Goal: Task Accomplishment & Management: Manage account settings

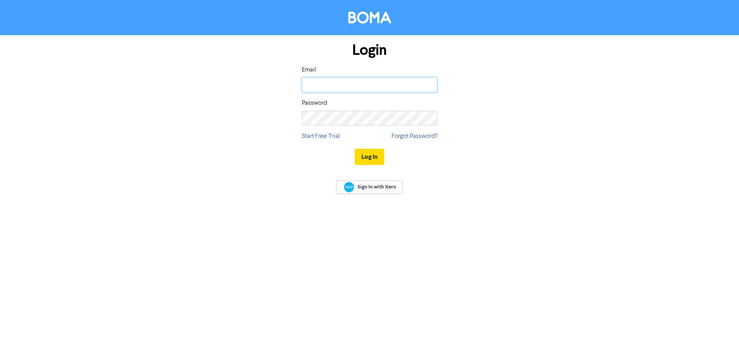
type input "[EMAIL_ADDRESS][DOMAIN_NAME]"
click at [374, 155] on button "Log In" at bounding box center [369, 157] width 29 height 16
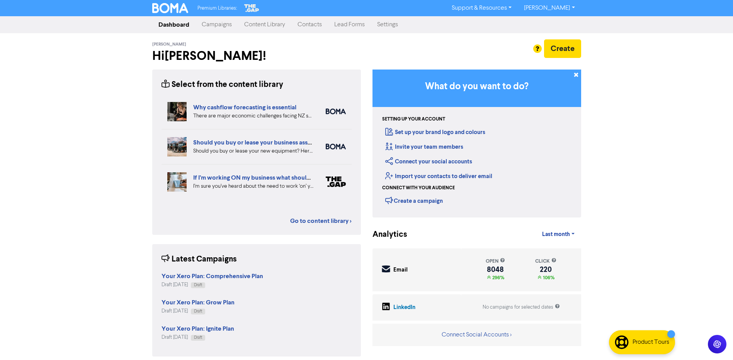
click at [217, 23] on link "Campaigns" at bounding box center [216, 24] width 42 height 15
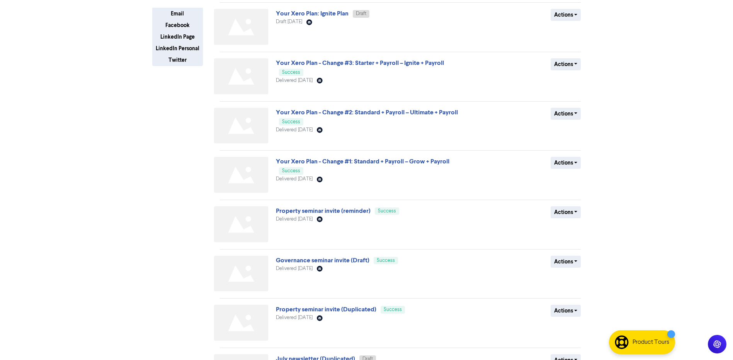
scroll to position [155, 0]
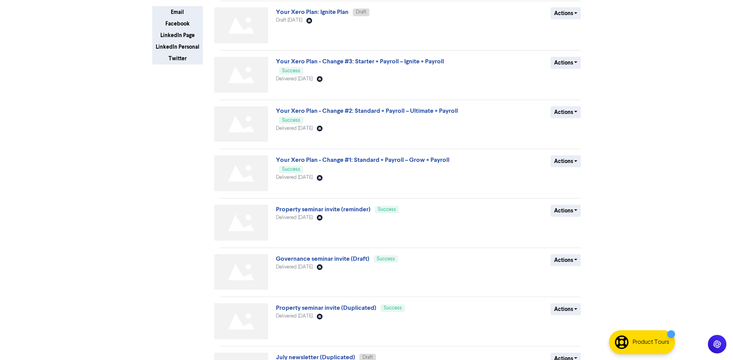
click at [294, 206] on span "Property seminar invite (reminder) Success" at bounding box center [337, 209] width 123 height 6
click at [294, 209] on link "Property seminar invite (reminder)" at bounding box center [323, 209] width 95 height 8
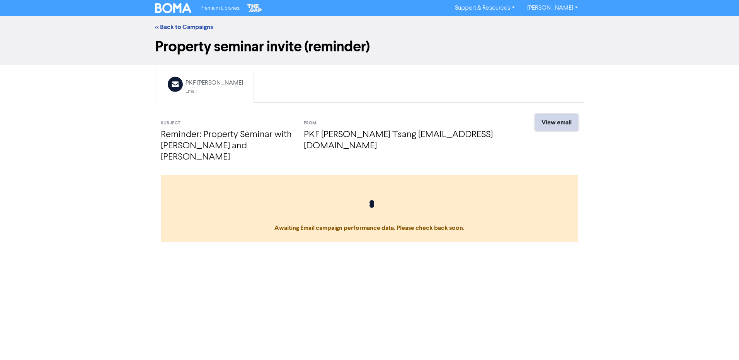
click at [560, 122] on link "View email" at bounding box center [556, 122] width 43 height 16
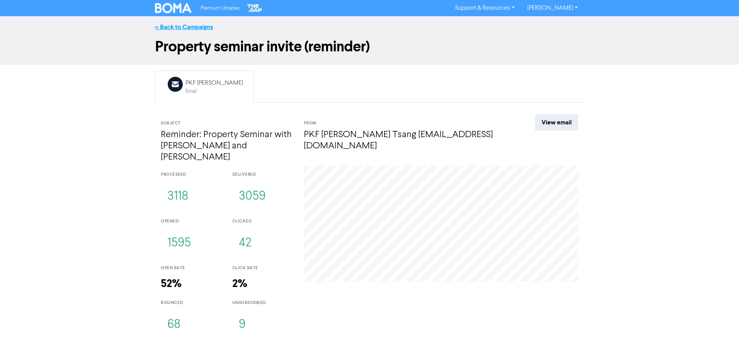
click at [182, 23] on link "<< Back to Campaigns" at bounding box center [184, 27] width 58 height 8
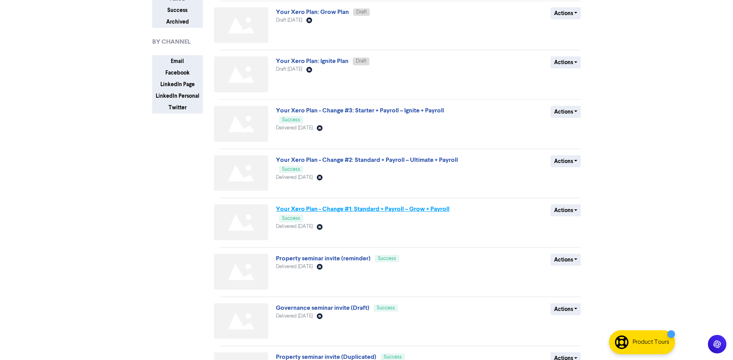
scroll to position [116, 0]
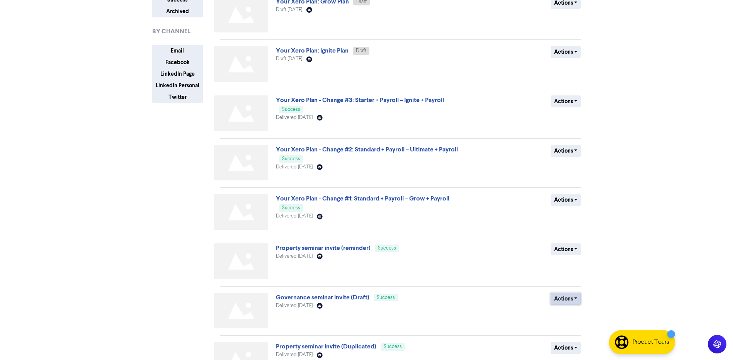
click at [560, 298] on button "Actions" at bounding box center [565, 299] width 31 height 12
click at [576, 316] on button "Duplicate" at bounding box center [581, 315] width 61 height 12
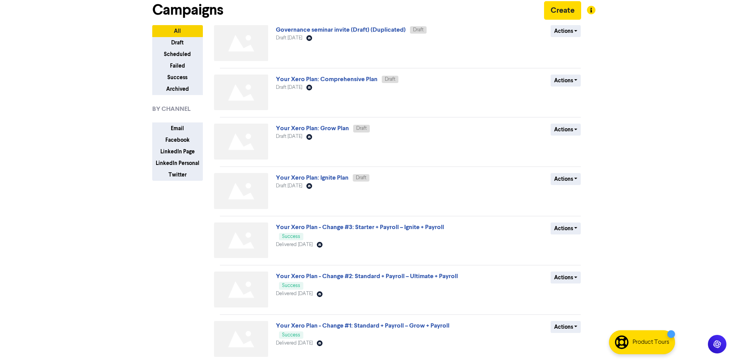
scroll to position [0, 0]
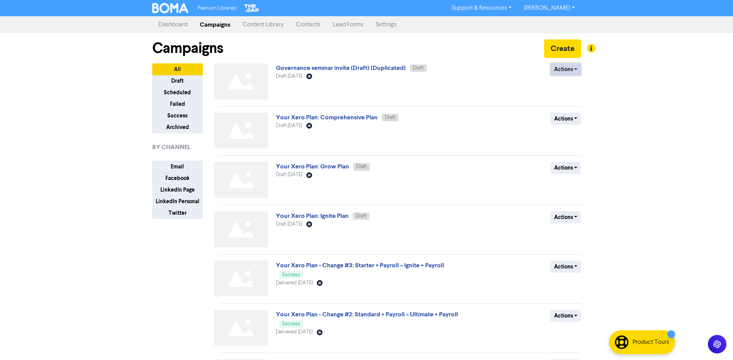
click at [569, 69] on button "Actions" at bounding box center [565, 69] width 31 height 12
click at [577, 111] on button "Rename" at bounding box center [581, 110] width 61 height 12
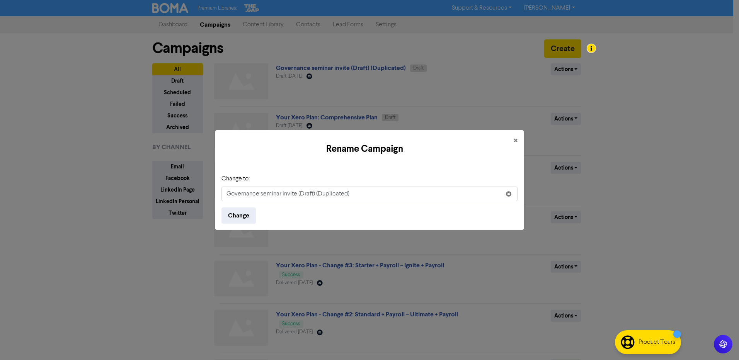
drag, startPoint x: 348, startPoint y: 192, endPoint x: 301, endPoint y: 194, distance: 47.5
click at [301, 194] on input "Governance seminar invite (Draft) (Duplicated)" at bounding box center [369, 194] width 296 height 15
type input "Governance seminar invite (Reminder)"
click at [239, 215] on button "Change" at bounding box center [238, 215] width 34 height 16
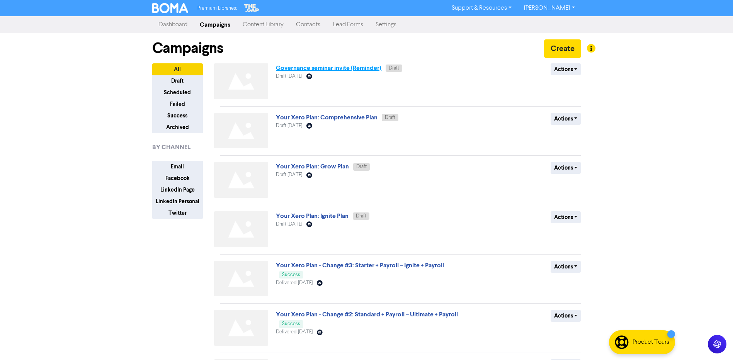
click at [360, 71] on link "Governance seminar invite (Reminder)" at bounding box center [328, 68] width 105 height 8
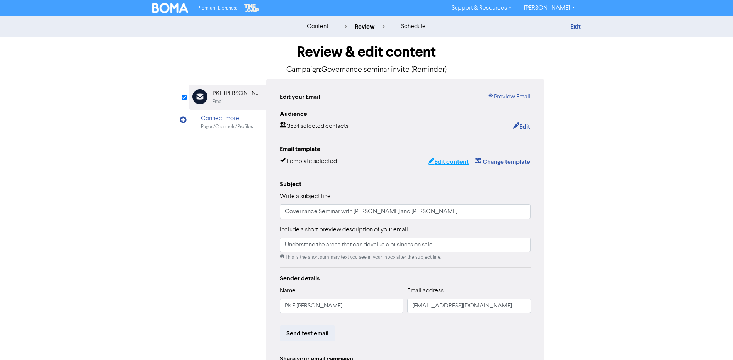
click at [450, 161] on button "Edit content" at bounding box center [448, 162] width 41 height 10
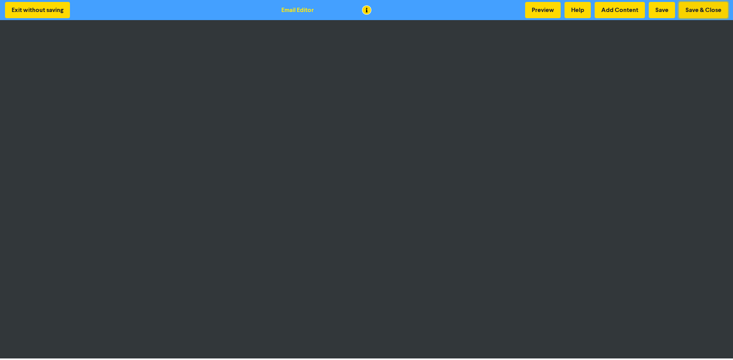
click at [708, 10] on button "Save & Close" at bounding box center [703, 10] width 49 height 16
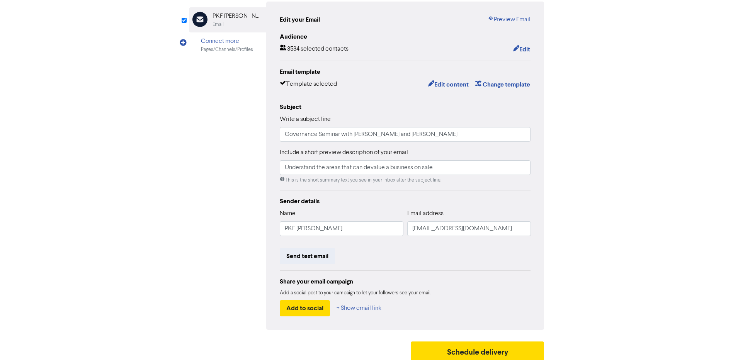
scroll to position [83, 0]
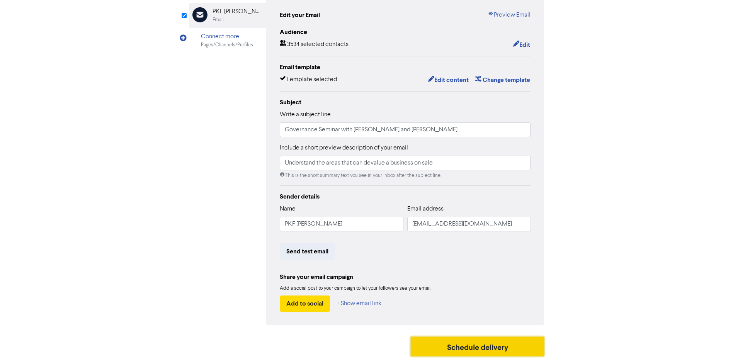
click at [465, 344] on button "Schedule delivery" at bounding box center [478, 346] width 134 height 19
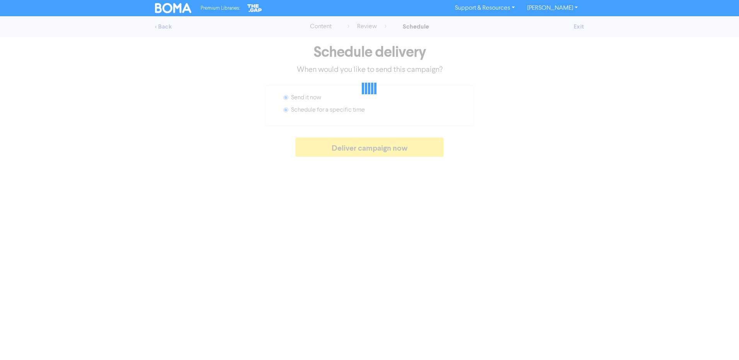
radio input "false"
radio input "true"
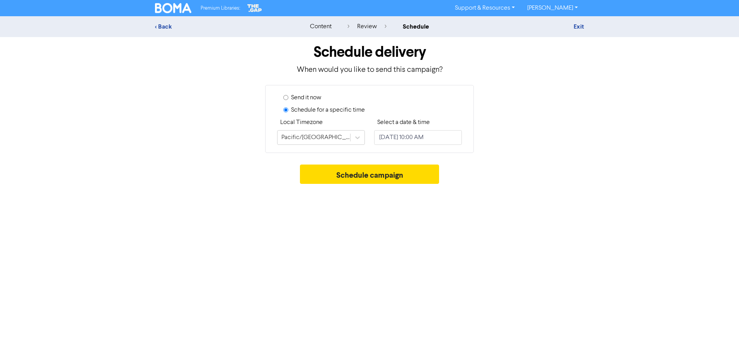
click at [571, 27] on div "Exit" at bounding box center [515, 26] width 135 height 9
click at [581, 24] on link "Exit" at bounding box center [578, 27] width 10 height 8
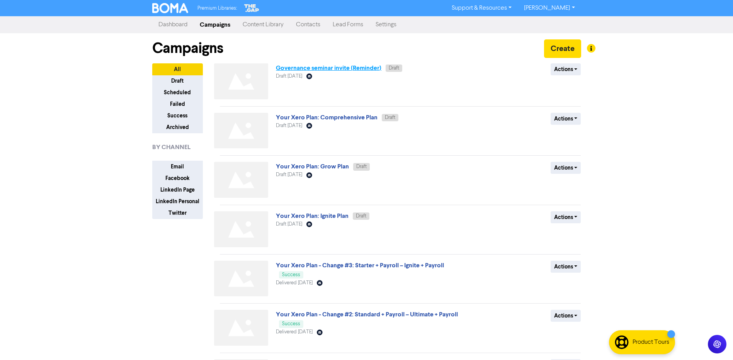
click at [306, 68] on link "Governance seminar invite (Reminder)" at bounding box center [328, 68] width 105 height 8
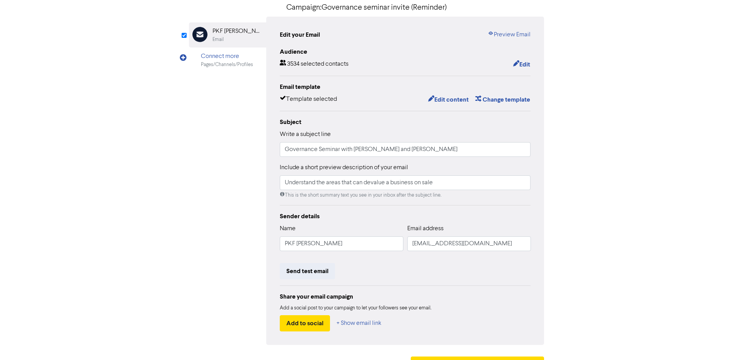
scroll to position [83, 0]
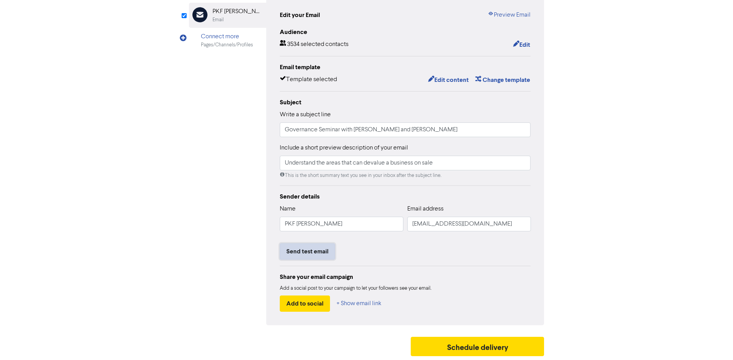
click at [310, 250] on button "Send test email" at bounding box center [307, 251] width 55 height 16
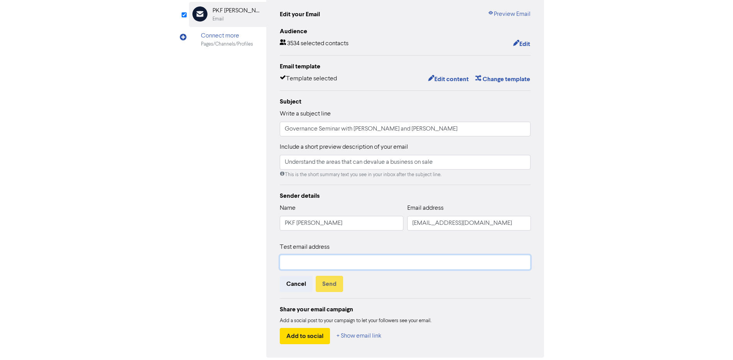
click at [309, 260] on input "text" at bounding box center [405, 262] width 251 height 15
type input "[EMAIL_ADDRESS][DOMAIN_NAME]"
click at [333, 280] on button "Send" at bounding box center [329, 284] width 27 height 16
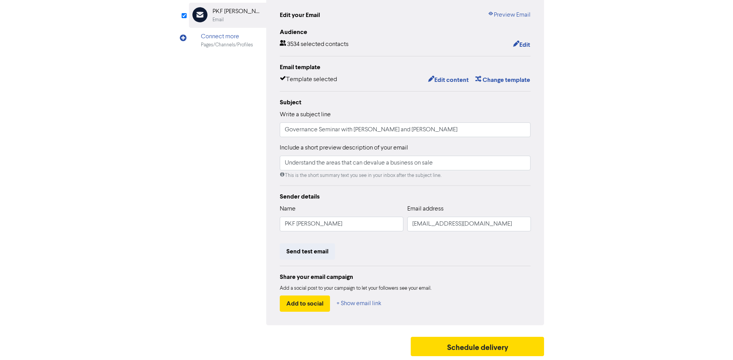
click at [690, 225] on div "content review schedule Exit Review & edit content Campaign: Governance seminar…" at bounding box center [366, 147] width 733 height 426
click at [477, 343] on button "Schedule delivery" at bounding box center [478, 346] width 134 height 19
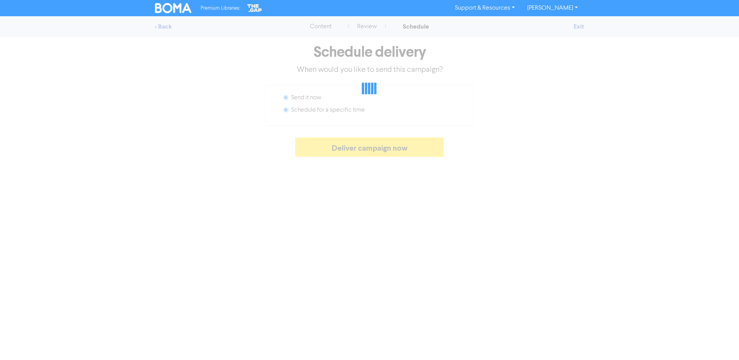
radio input "false"
radio input "true"
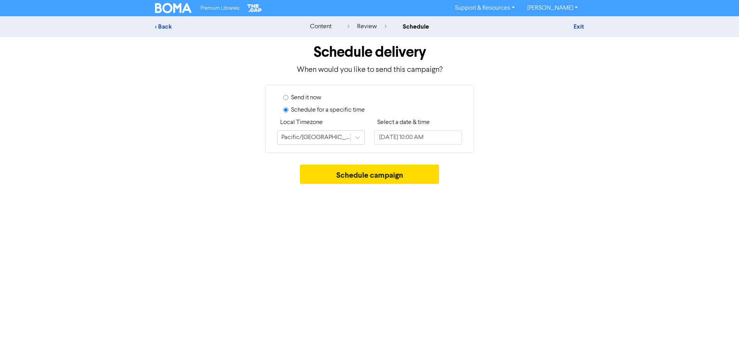
click at [314, 98] on label "Send it now" at bounding box center [306, 97] width 30 height 9
click at [288, 98] on input "Send it now" at bounding box center [285, 97] width 5 height 5
radio input "true"
radio input "false"
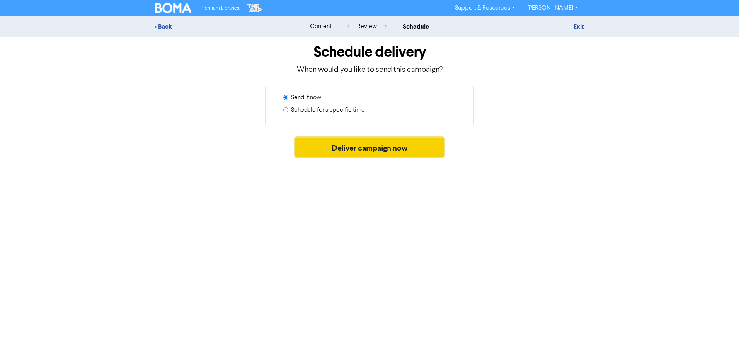
click at [399, 148] on button "Deliver campaign now" at bounding box center [369, 147] width 149 height 19
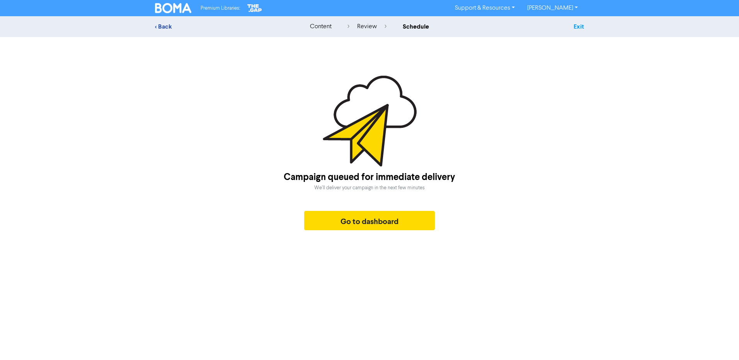
click at [579, 25] on link "Exit" at bounding box center [578, 27] width 10 height 8
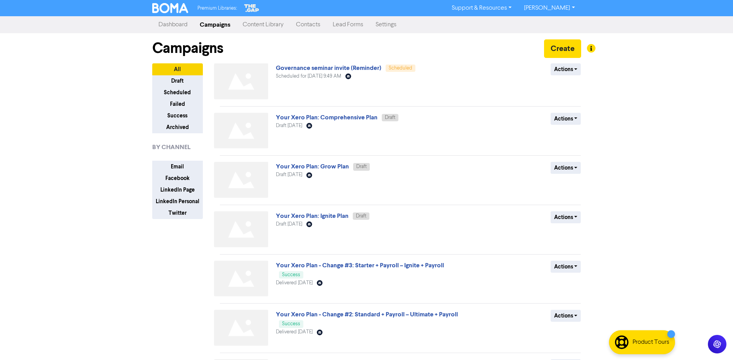
click at [717, 132] on div "Premium Libraries: Support & Resources Video Tutorials FAQ & Guides Marketing E…" at bounding box center [366, 180] width 733 height 360
